Goal: Task Accomplishment & Management: Complete application form

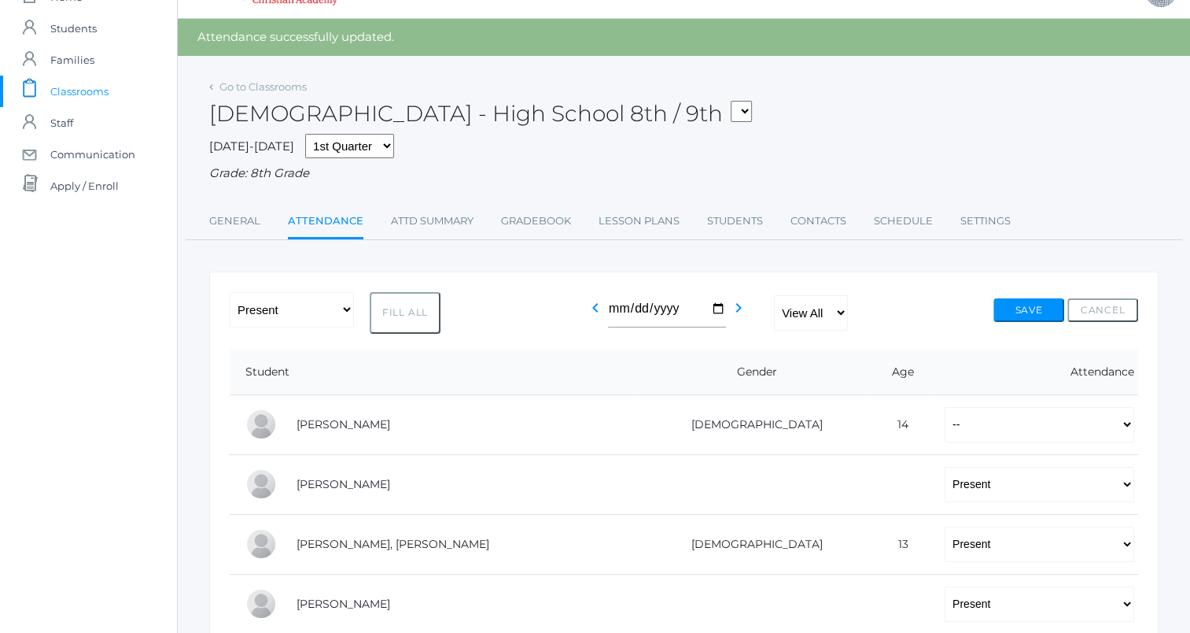
scroll to position [29, 0]
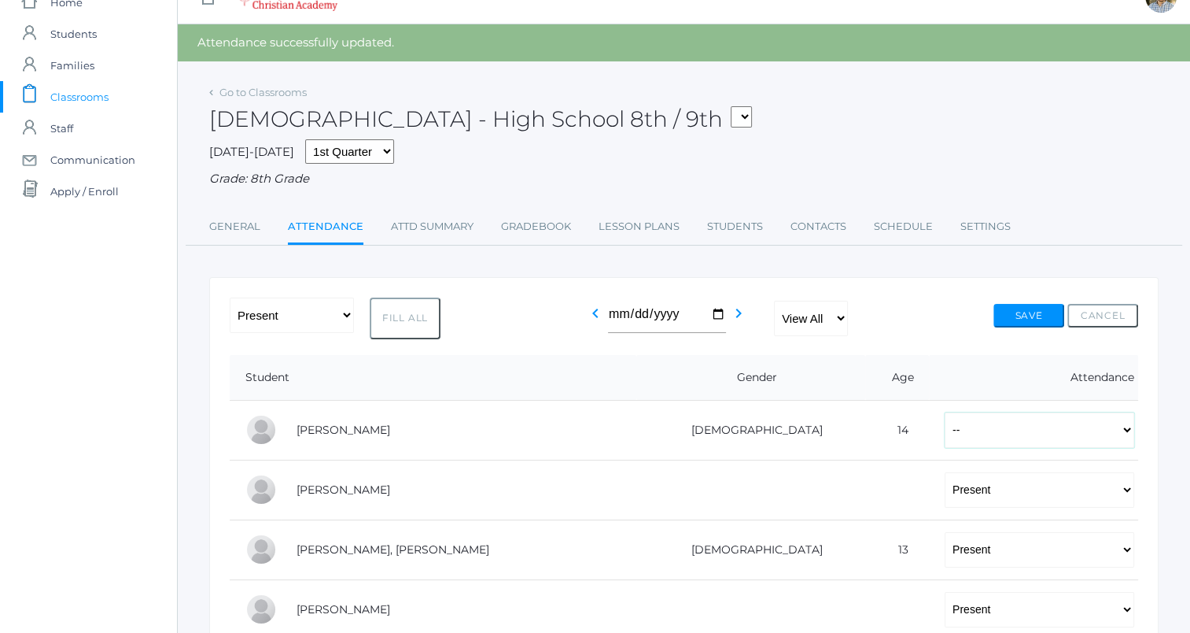
click at [945, 427] on select "-- Present Tardy Excused Tardy Unexcused Absent Excused Absent Unexcused" at bounding box center [1040, 429] width 190 height 35
select select "TE"
click at [945, 412] on select "-- Present Tardy Excused Tardy Unexcused Absent Excused Absent Unexcused" at bounding box center [1040, 429] width 190 height 35
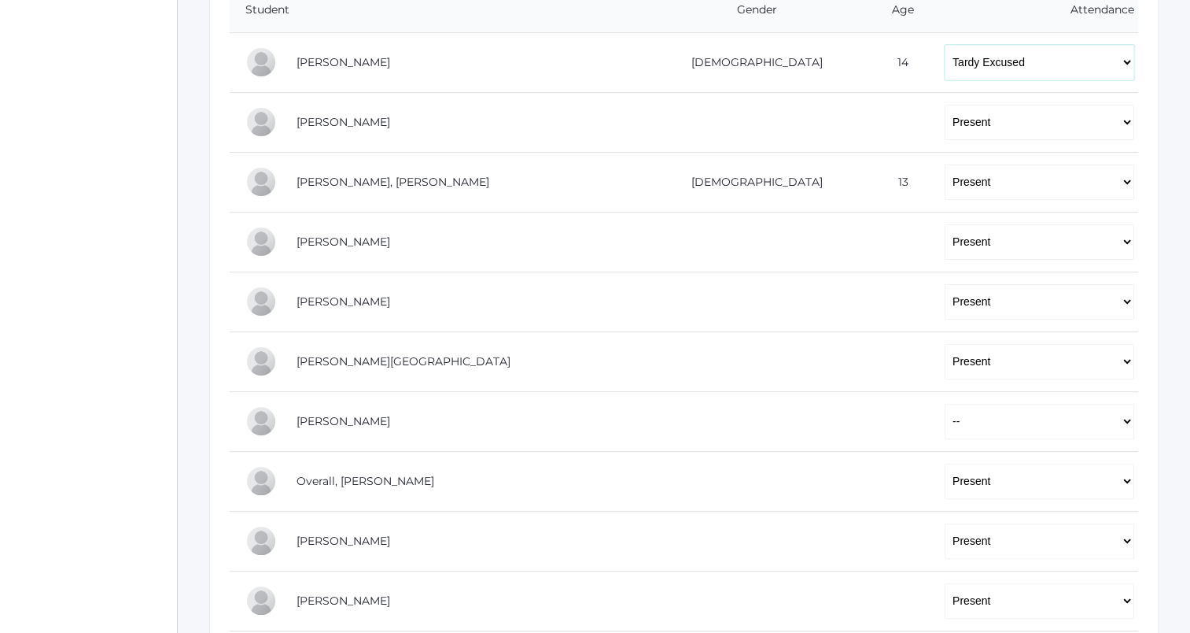
scroll to position [402, 0]
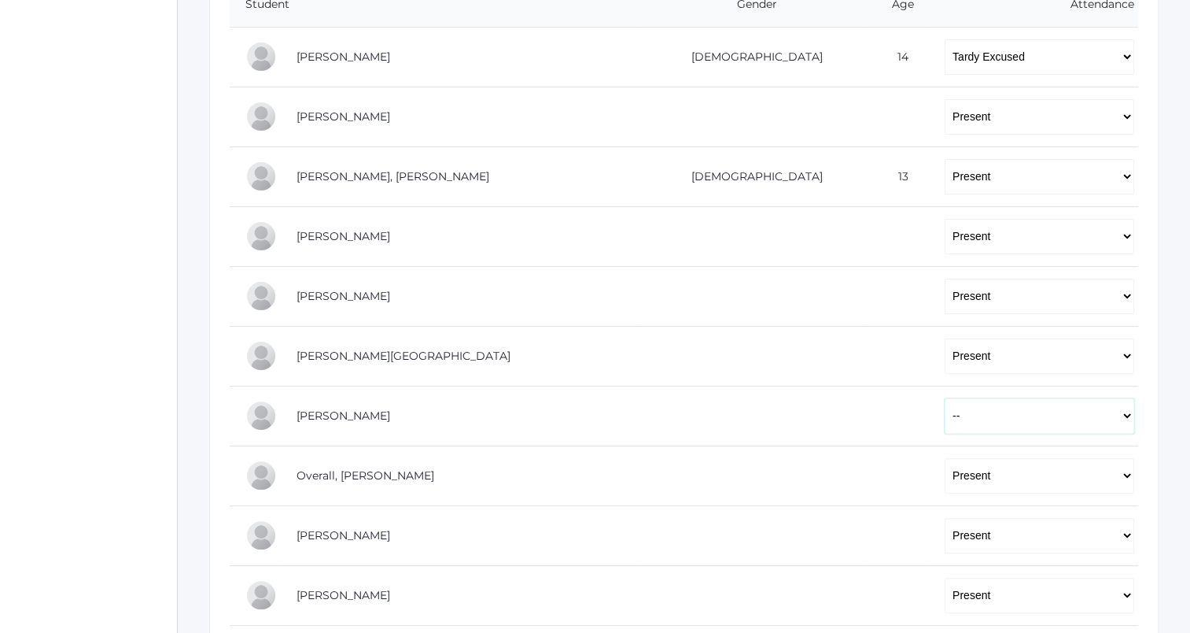
click at [945, 418] on select "-- Present Tardy Excused Tardy Unexcused Absent Excused Absent Unexcused" at bounding box center [1040, 415] width 190 height 35
select select "TE"
click at [945, 398] on select "-- Present Tardy Excused Tardy Unexcused Absent Excused Absent Unexcused" at bounding box center [1040, 415] width 190 height 35
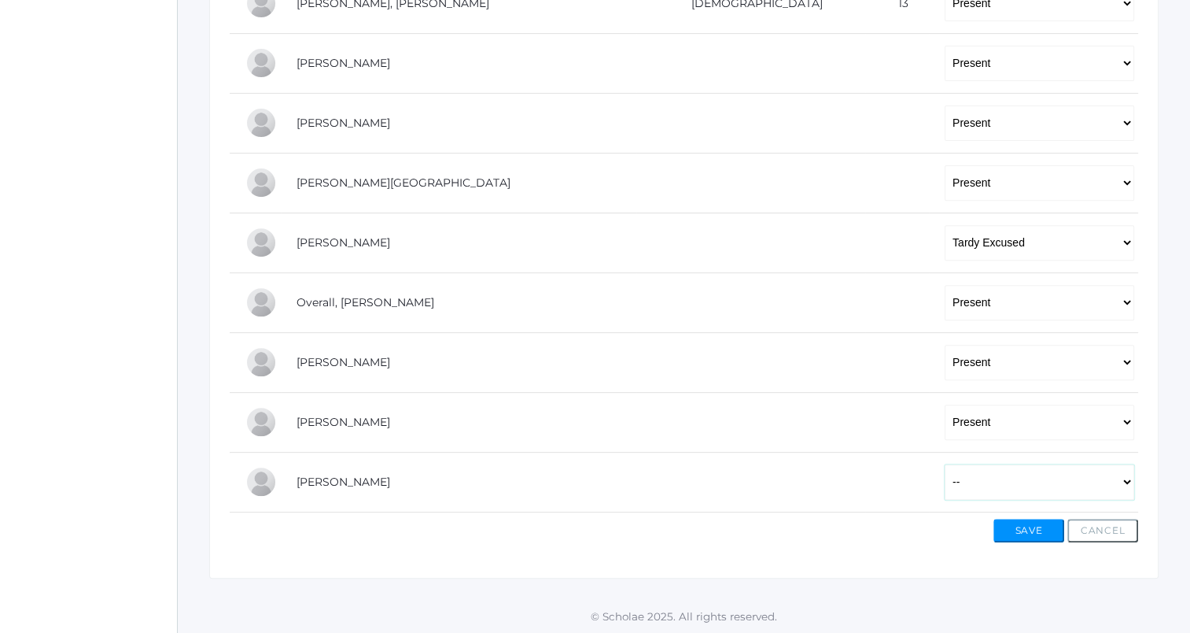
click at [945, 479] on select "-- Present Tardy Excused Tardy Unexcused Absent Excused Absent Unexcused" at bounding box center [1040, 481] width 190 height 35
select select "TE"
click at [945, 464] on select "-- Present Tardy Excused Tardy Unexcused Absent Excused Absent Unexcused" at bounding box center [1040, 481] width 190 height 35
click at [999, 526] on button "Save" at bounding box center [1029, 531] width 71 height 24
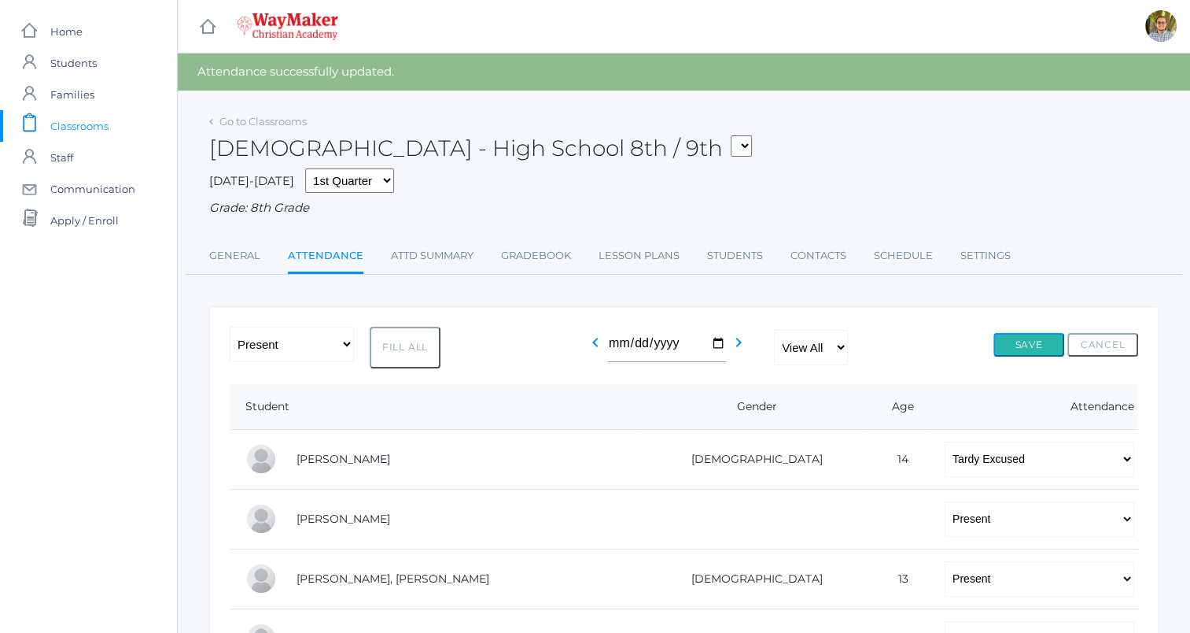
click at [1033, 341] on button "Save" at bounding box center [1029, 345] width 71 height 24
